Goal: Task Accomplishment & Management: Use online tool/utility

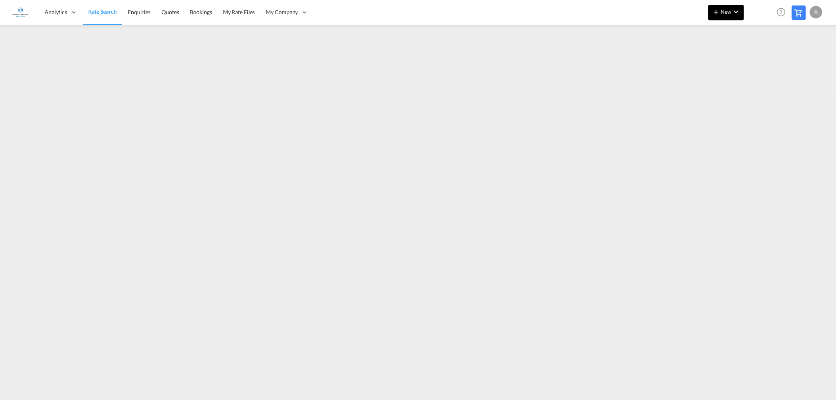
click at [733, 12] on md-icon "icon-chevron-down" at bounding box center [735, 11] width 9 height 9
click at [762, 57] on span "Ratesheet" at bounding box center [758, 59] width 9 height 16
